Goal: Task Accomplishment & Management: Use online tool/utility

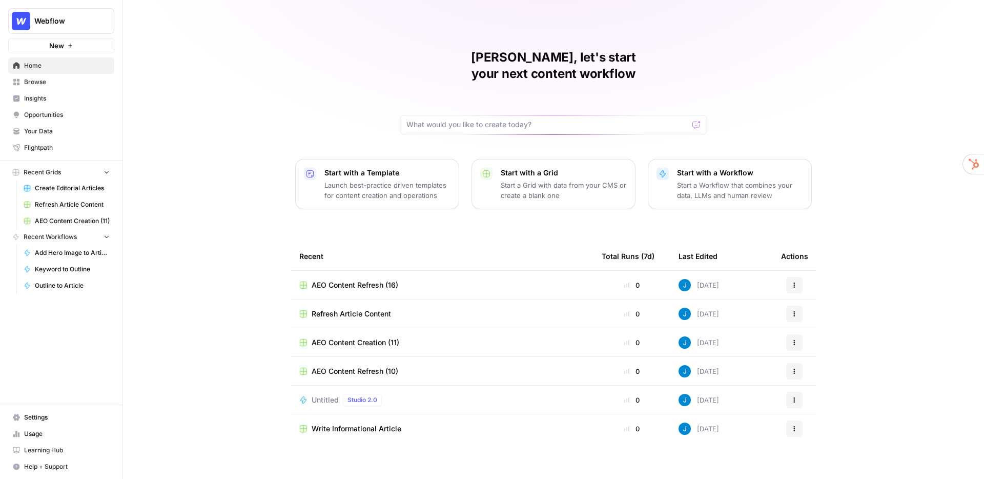
click at [460, 35] on div "[PERSON_NAME], let's start your next content workflow Start with a Template Lau…" at bounding box center [553, 244] width 861 height 488
click at [49, 101] on span "Insights" at bounding box center [67, 98] width 86 height 9
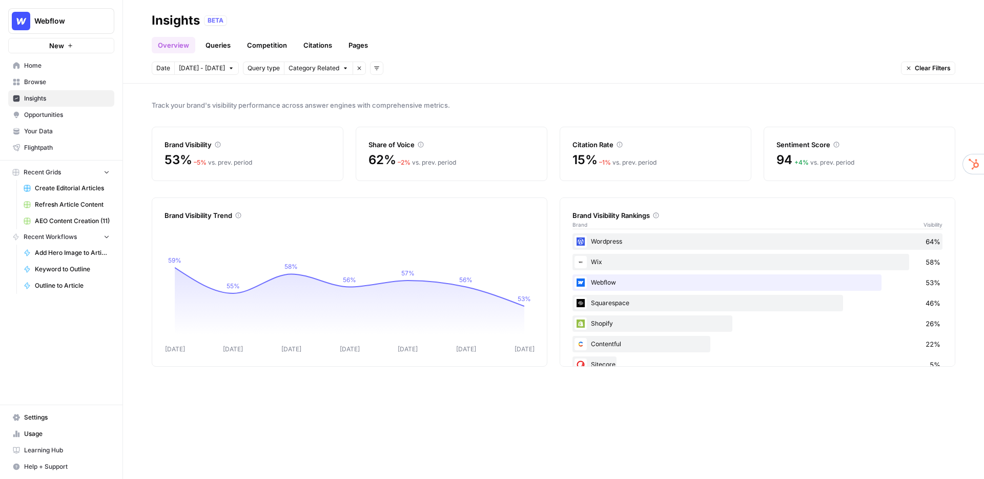
click at [224, 49] on link "Queries" at bounding box center [217, 45] width 37 height 16
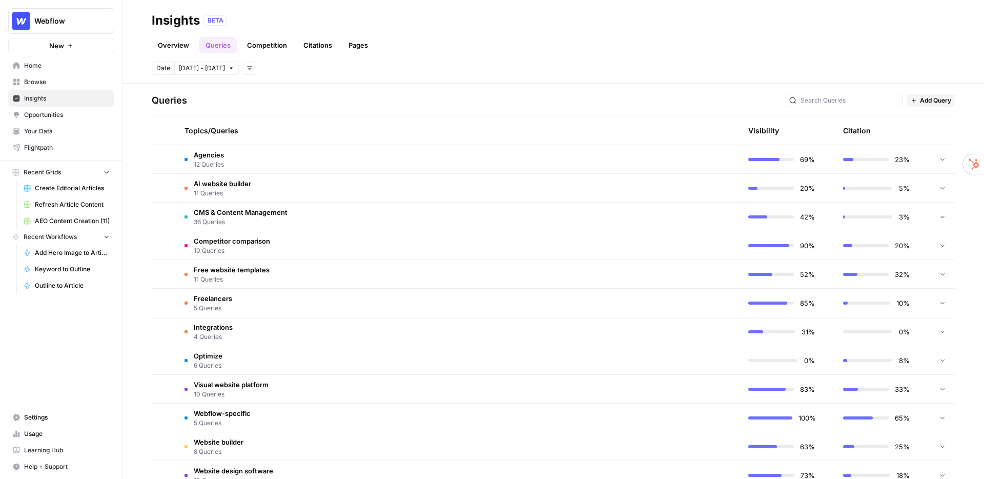
scroll to position [205, 0]
click at [312, 240] on td "Competitor comparison 10 Queries" at bounding box center [409, 247] width 466 height 28
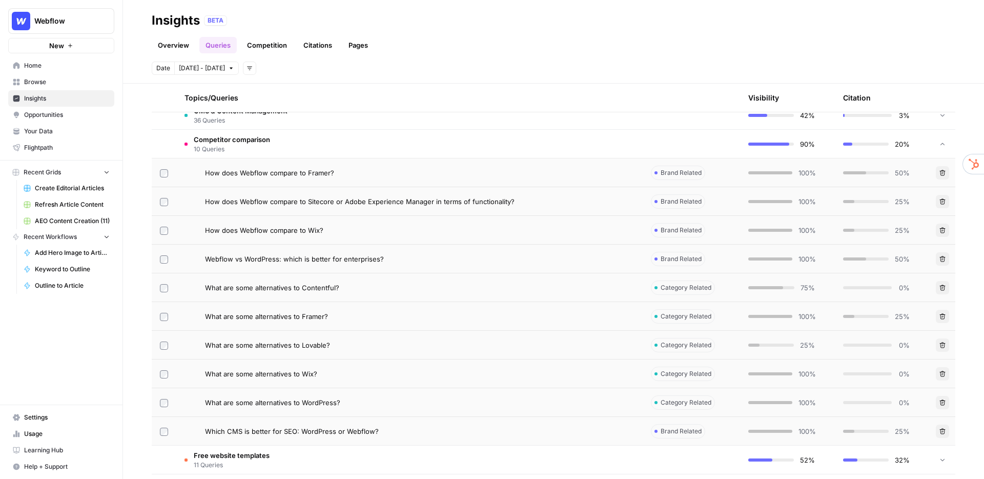
scroll to position [311, 0]
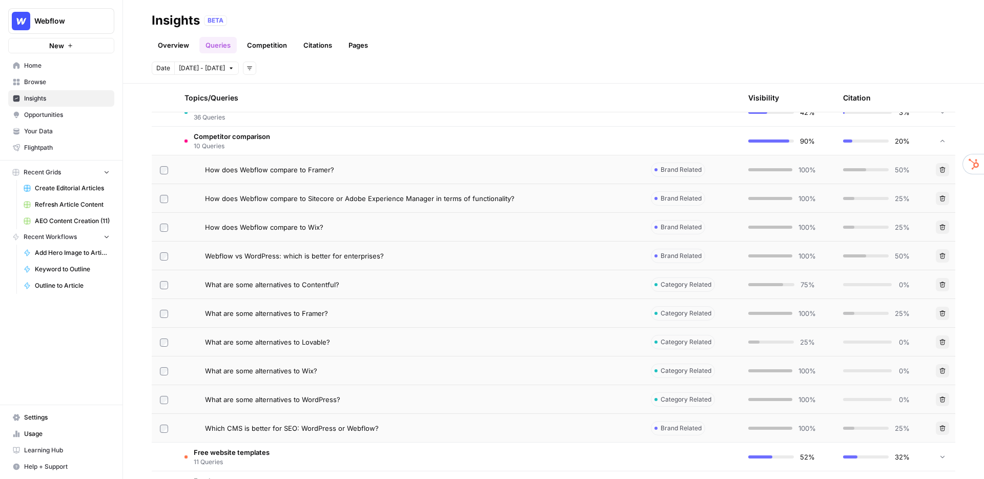
click at [384, 225] on div "How does Webflow compare to Wix?" at bounding box center [419, 227] width 429 height 10
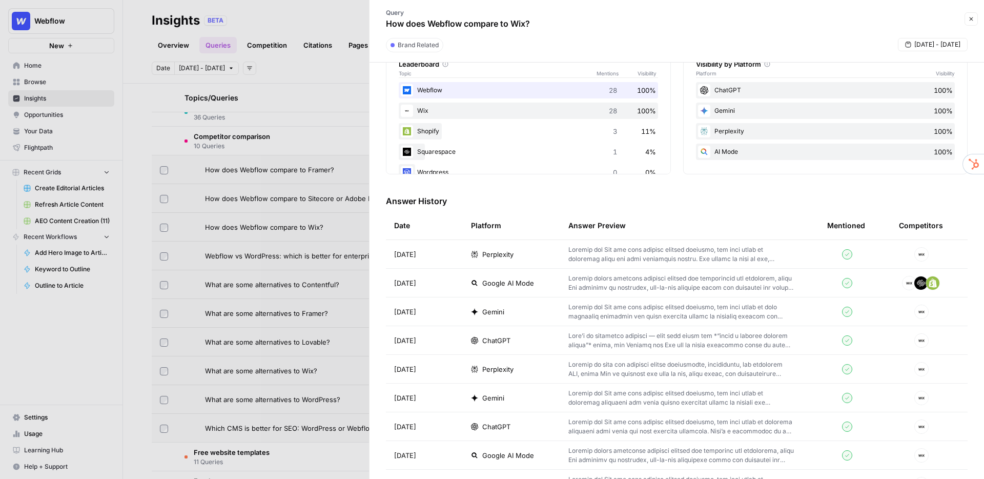
scroll to position [184, 0]
click at [971, 18] on icon "button" at bounding box center [972, 19] width 4 height 4
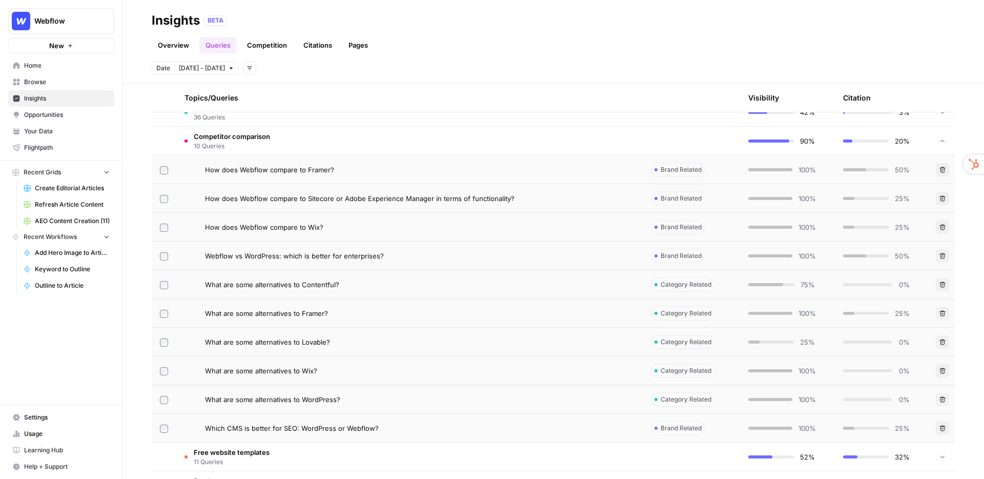
drag, startPoint x: 558, startPoint y: 27, endPoint x: 458, endPoint y: 31, distance: 100.0
click at [552, 27] on div "Insights BETA" at bounding box center [554, 20] width 804 height 16
click at [270, 45] on link "Competition" at bounding box center [267, 45] width 52 height 16
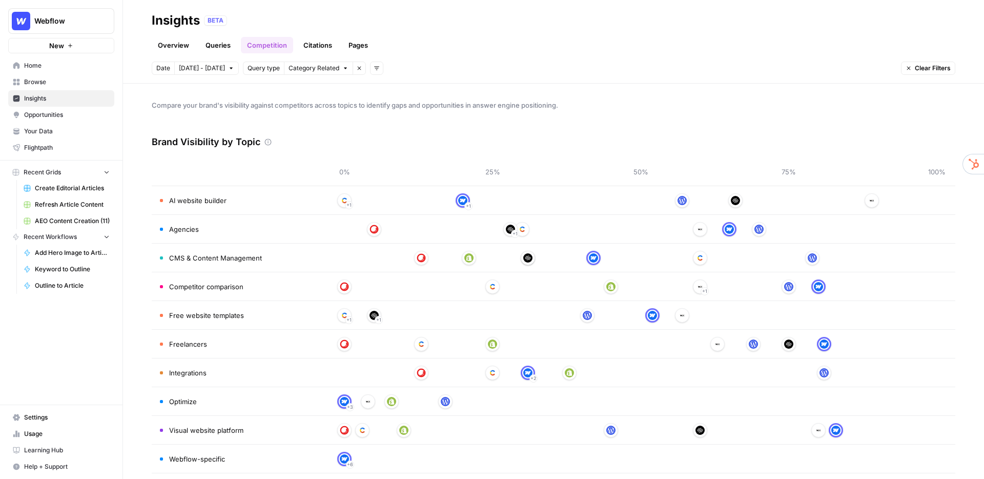
click at [313, 42] on link "Citations" at bounding box center [317, 45] width 41 height 16
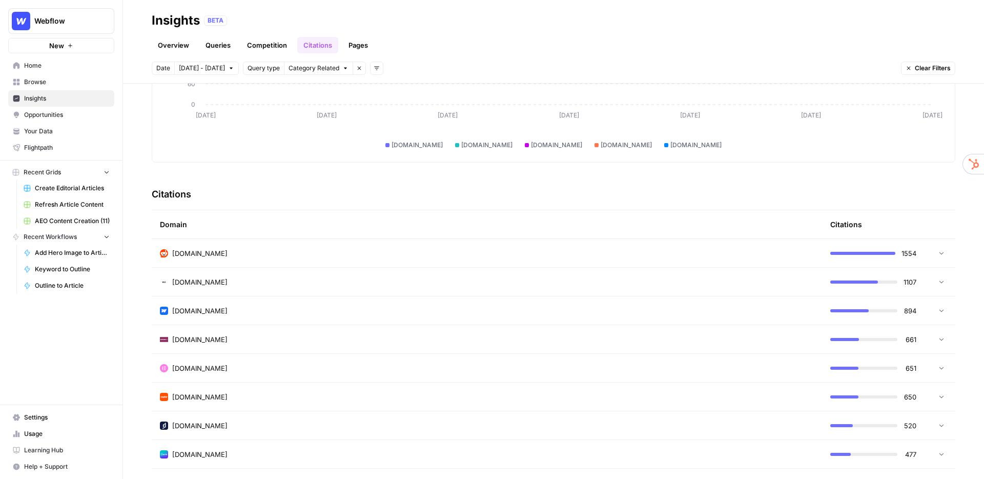
scroll to position [139, 0]
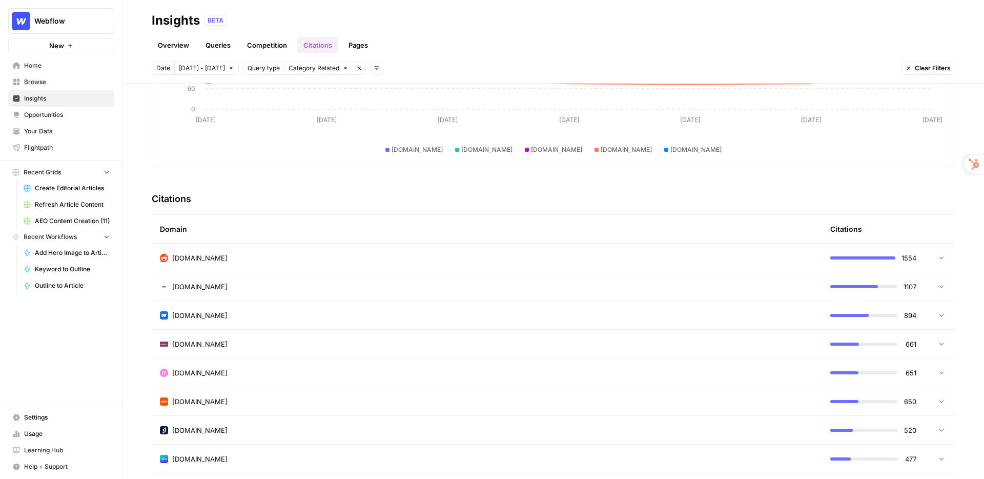
click at [357, 46] on link "Pages" at bounding box center [358, 45] width 32 height 16
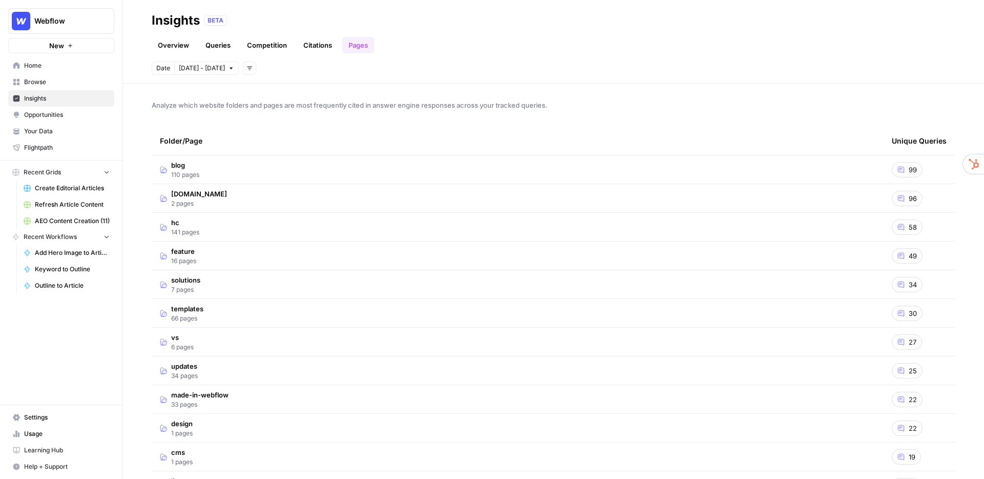
click at [188, 166] on span "blog" at bounding box center [185, 165] width 28 height 10
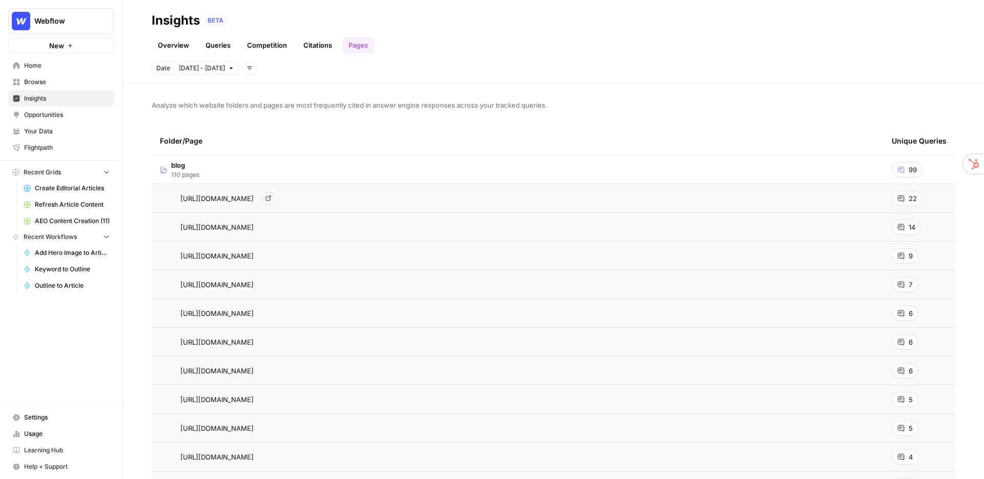
click at [254, 198] on span "[URL][DOMAIN_NAME]" at bounding box center [216, 198] width 73 height 10
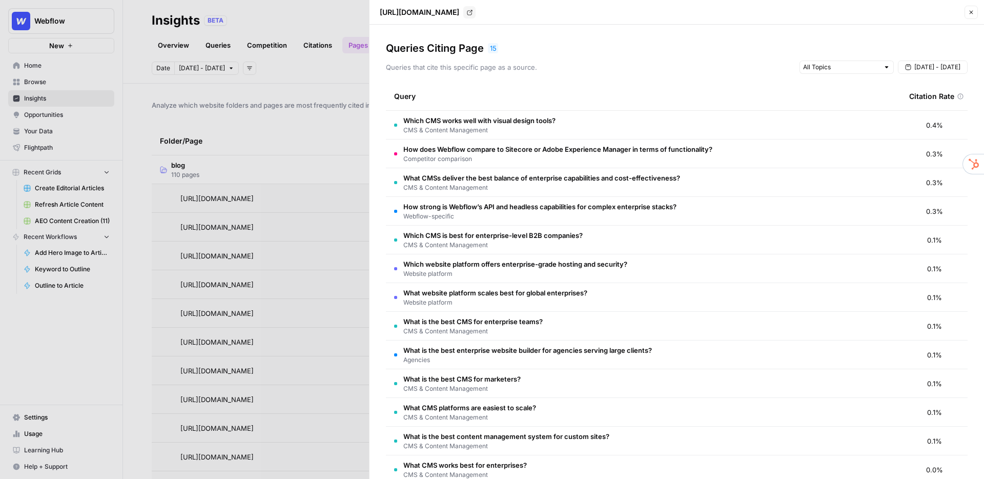
click at [969, 13] on icon "button" at bounding box center [971, 12] width 6 height 6
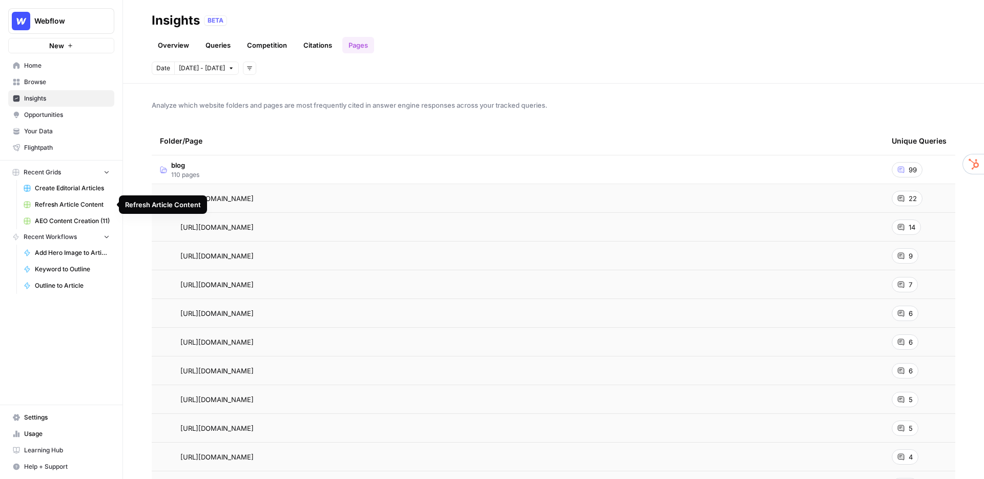
click at [66, 202] on span "Refresh Article Content" at bounding box center [72, 204] width 75 height 9
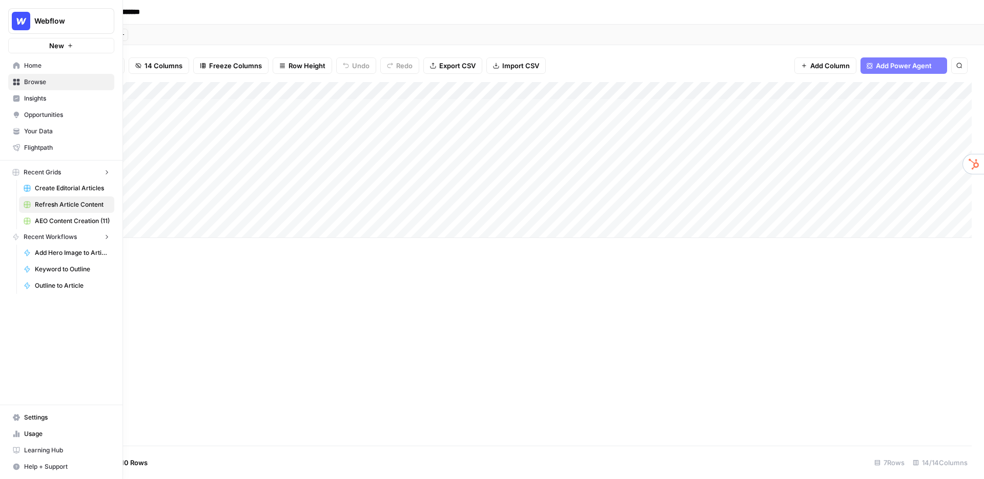
click at [16, 20] on img "Workspace: Webflow" at bounding box center [21, 21] width 18 height 18
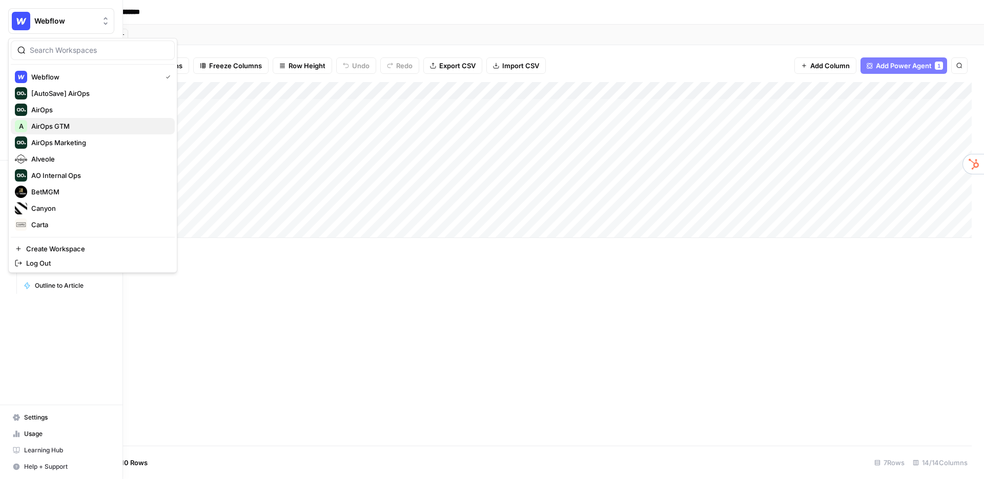
click at [65, 127] on span "AirOps GTM" at bounding box center [98, 126] width 135 height 10
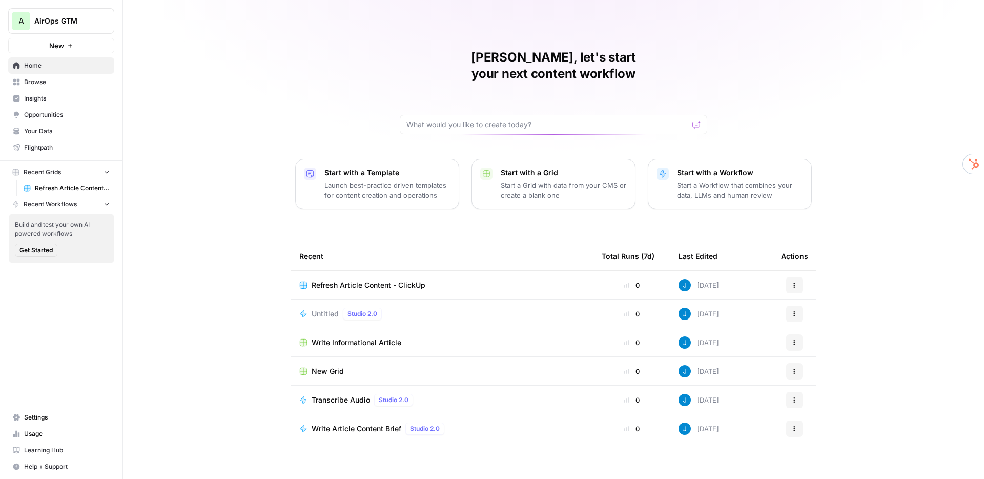
click at [371, 280] on span "Refresh Article Content - ClickUp" at bounding box center [369, 285] width 114 height 10
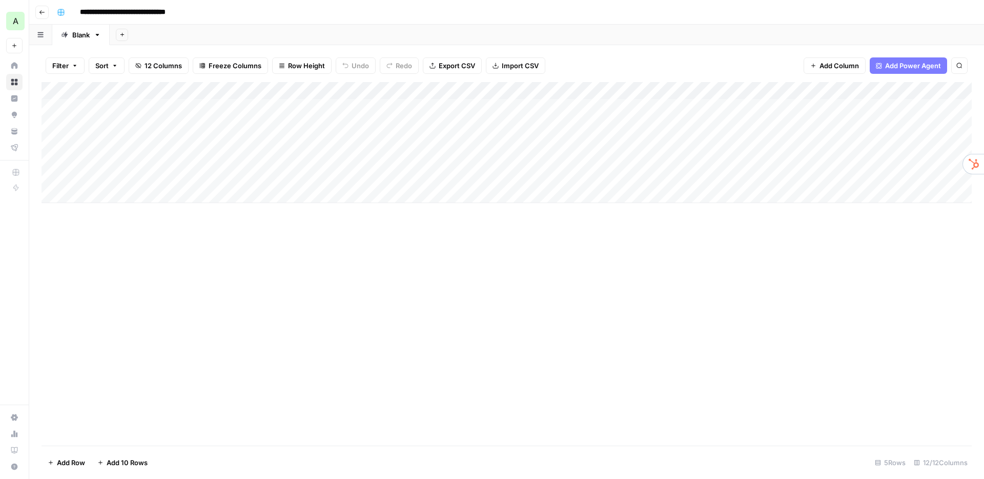
scroll to position [0, 4]
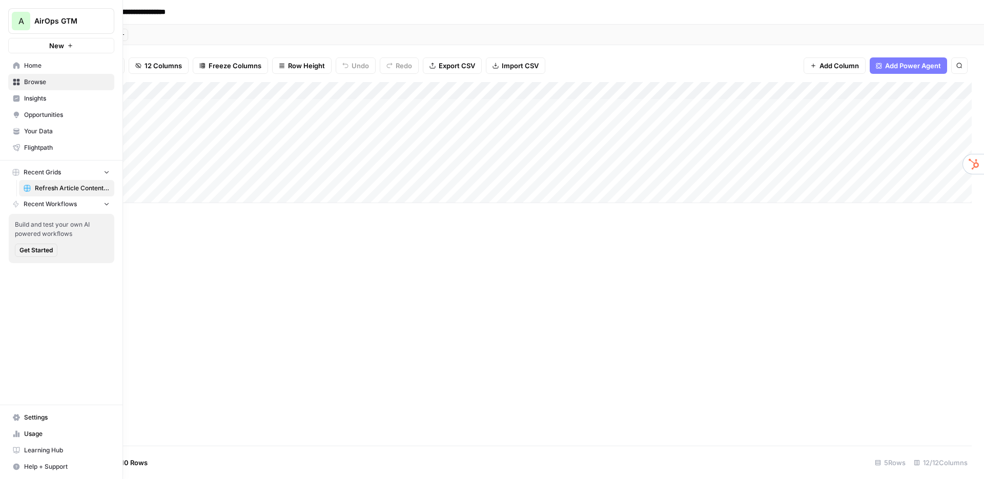
click at [30, 130] on span "Your Data" at bounding box center [67, 131] width 86 height 9
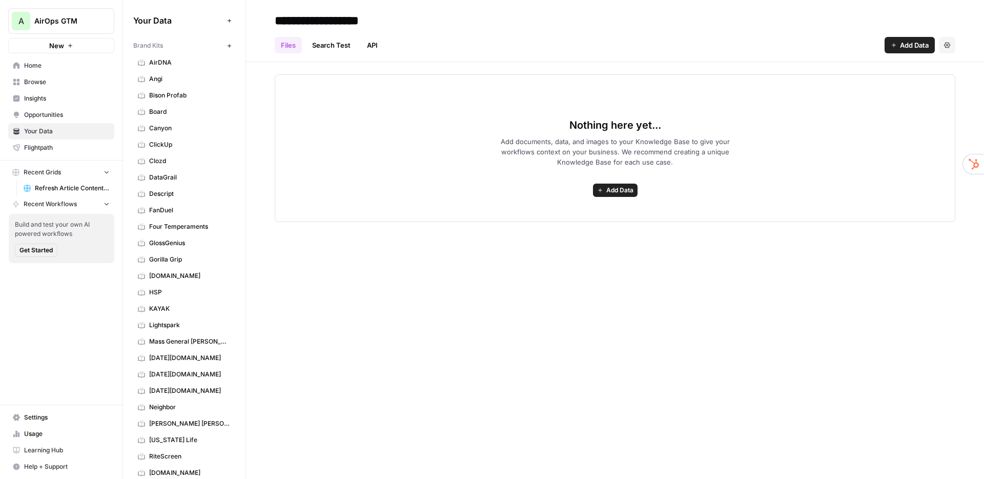
click at [183, 140] on span "ClickUp" at bounding box center [189, 144] width 81 height 9
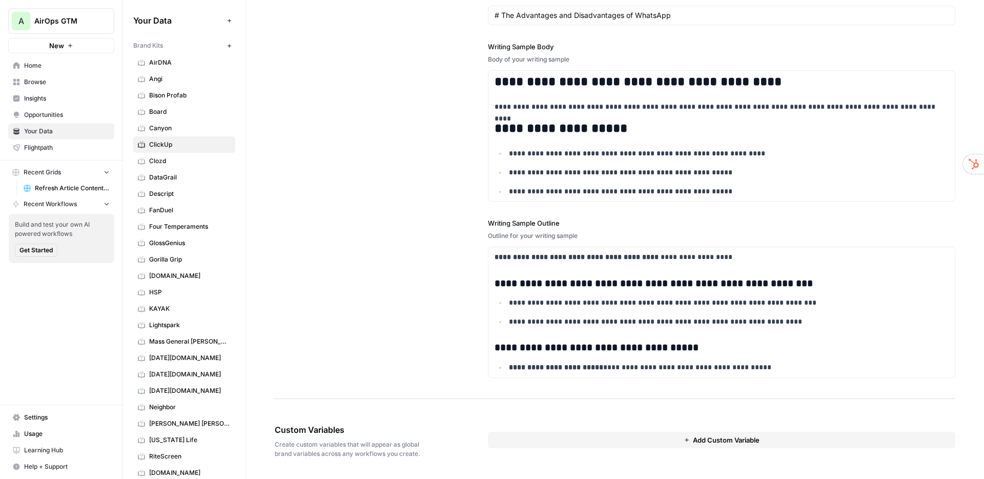
click at [57, 184] on span "Refresh Article Content - ClickUp" at bounding box center [72, 187] width 75 height 9
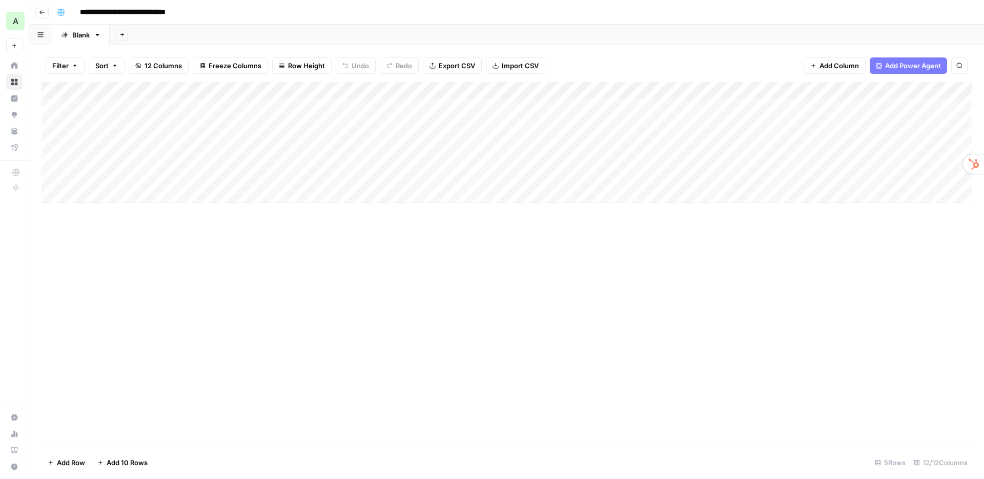
click at [416, 92] on div "Add Column" at bounding box center [507, 142] width 930 height 121
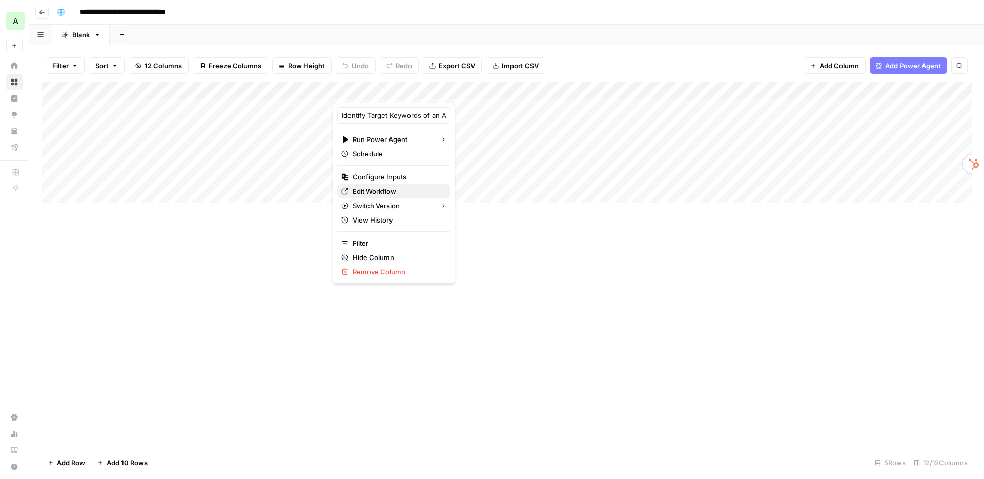
click at [385, 191] on span "Edit Workflow" at bounding box center [398, 191] width 90 height 10
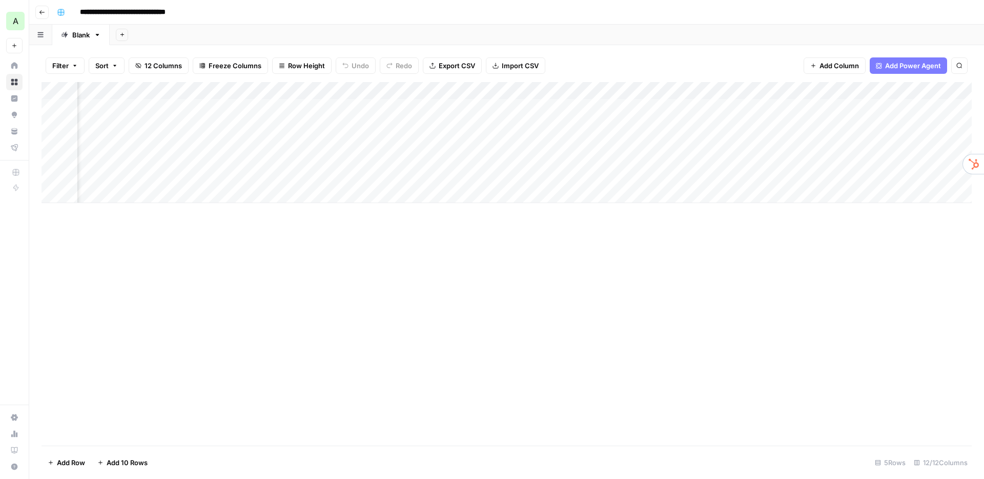
scroll to position [0, 109]
click at [599, 108] on div "Add Column" at bounding box center [507, 142] width 930 height 121
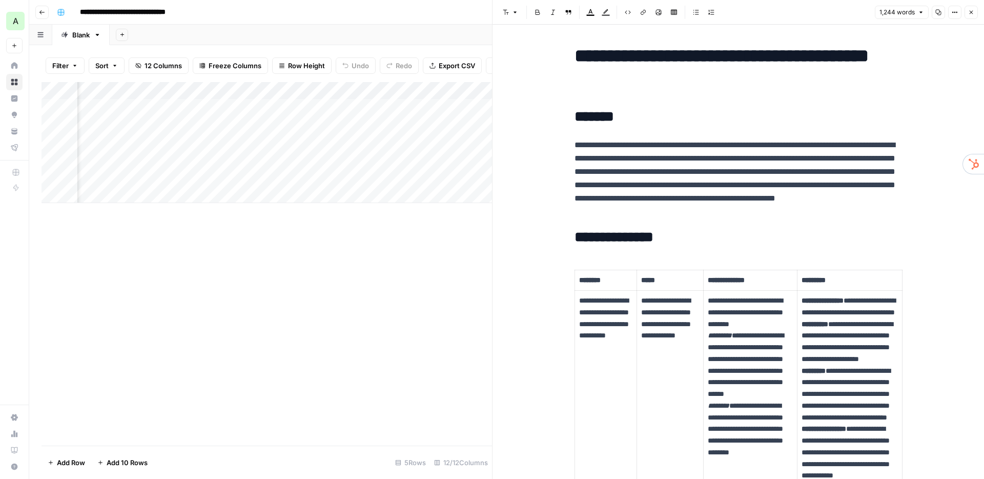
click at [971, 13] on icon "button" at bounding box center [971, 12] width 6 height 6
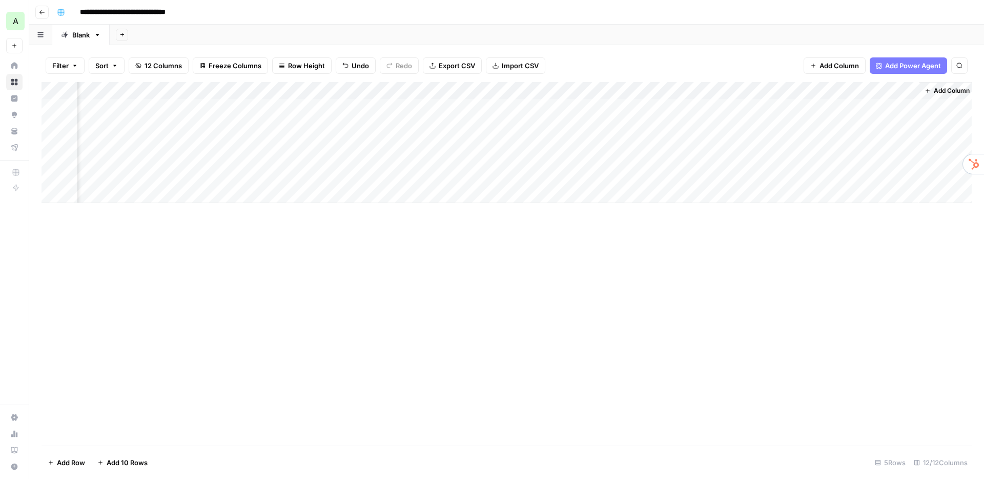
scroll to position [0, 641]
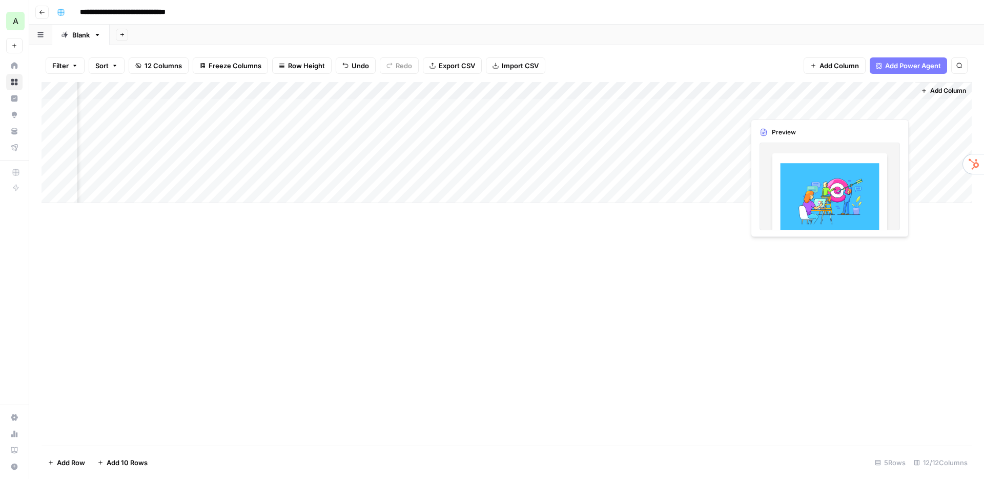
click at [846, 105] on div "Add Column" at bounding box center [507, 142] width 930 height 121
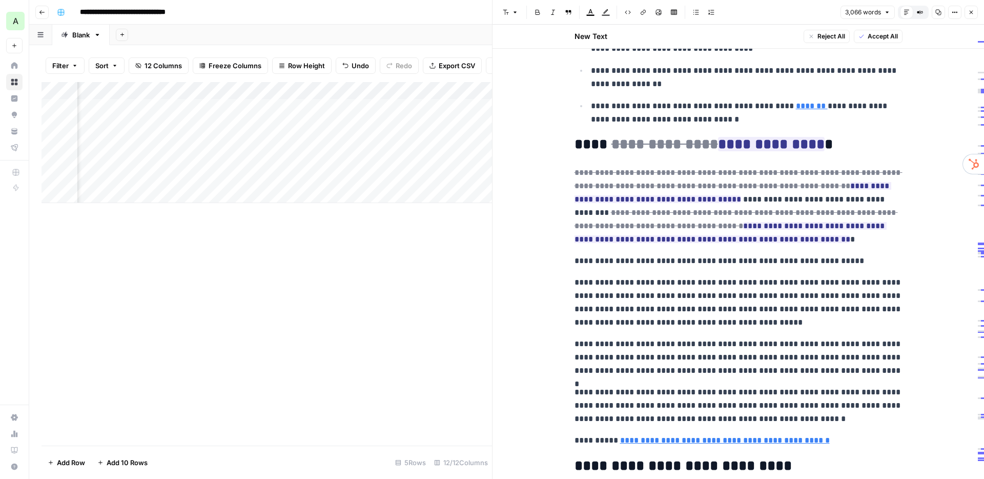
scroll to position [1170, 0]
click at [972, 14] on icon "button" at bounding box center [971, 12] width 6 height 6
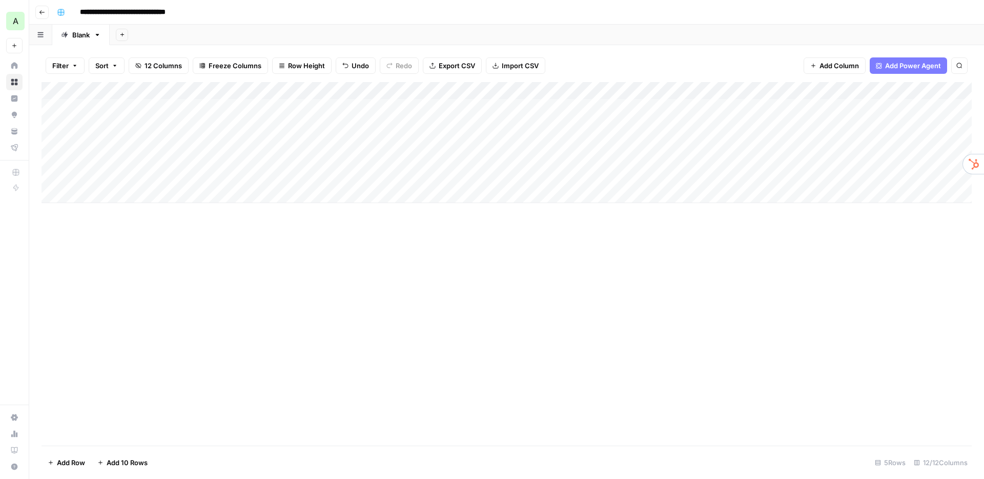
click at [398, 8] on div "**********" at bounding box center [513, 12] width 921 height 16
click at [174, 162] on div "Add Column" at bounding box center [507, 142] width 930 height 121
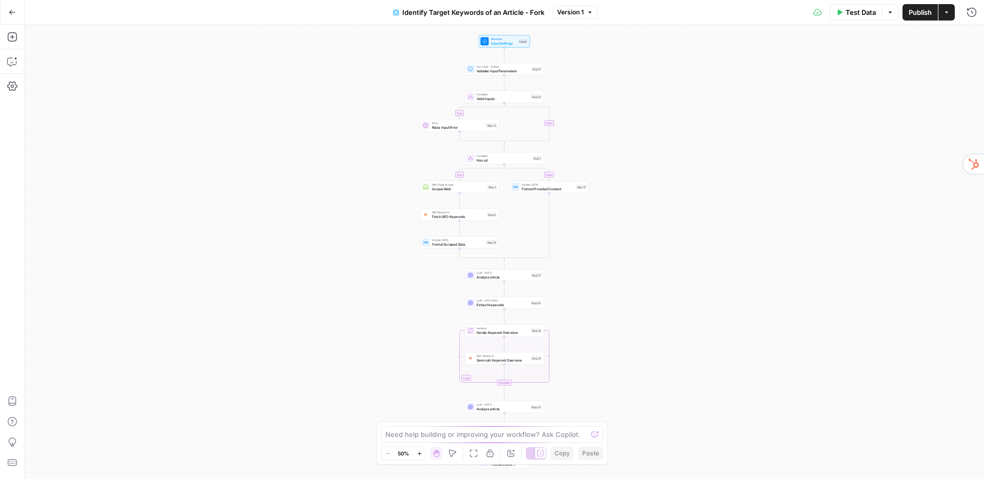
click at [442, 70] on div "true false true false Workflow Input Settings Inputs Run Code · Python Validate…" at bounding box center [504, 252] width 959 height 454
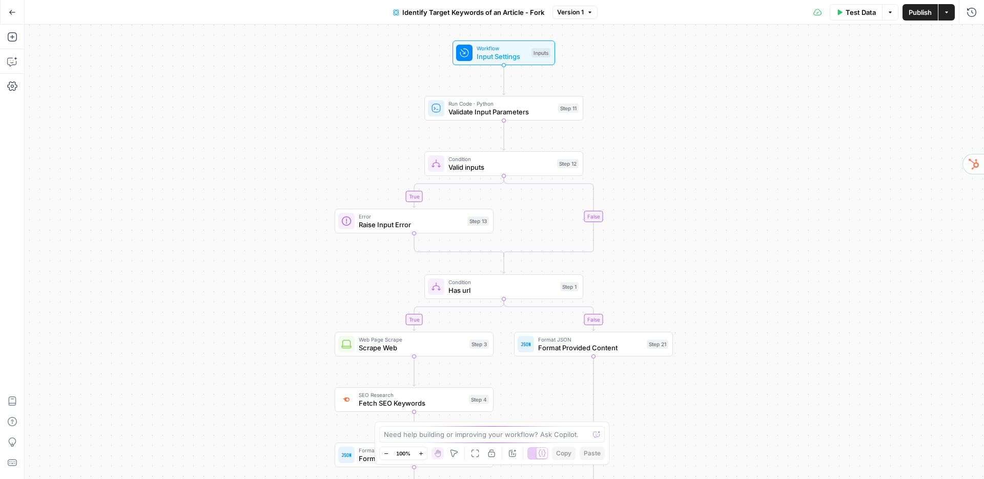
drag, startPoint x: 435, startPoint y: 79, endPoint x: 373, endPoint y: 119, distance: 74.2
click at [372, 119] on div "true false true false Workflow Input Settings Inputs Run Code · Python Validate…" at bounding box center [504, 252] width 959 height 454
